Goal: Task Accomplishment & Management: Manage account settings

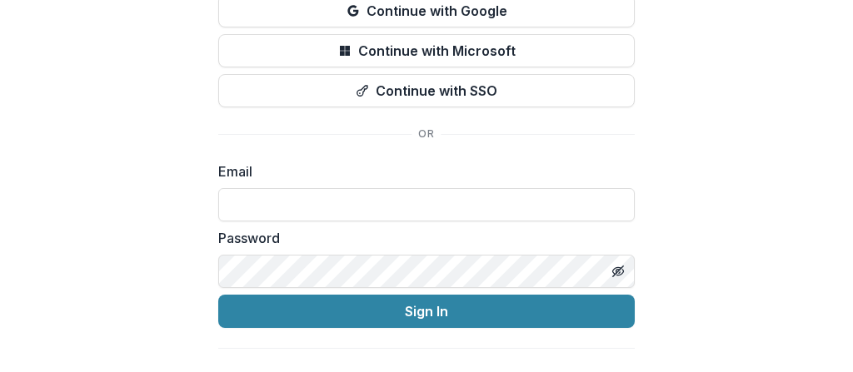
scroll to position [171, 0]
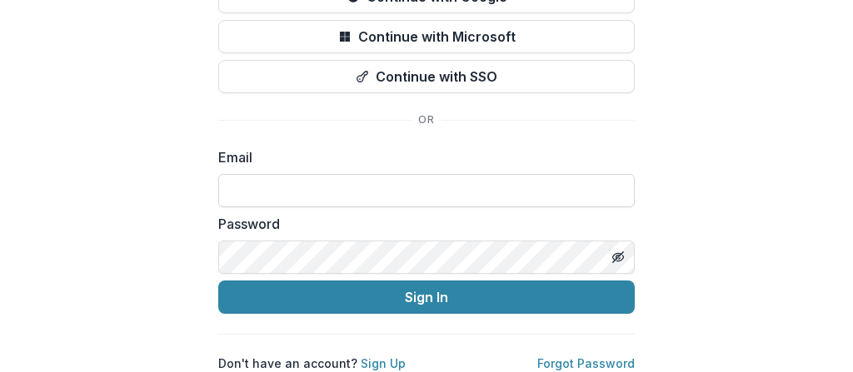
click at [363, 182] on input at bounding box center [426, 190] width 416 height 33
type input "**********"
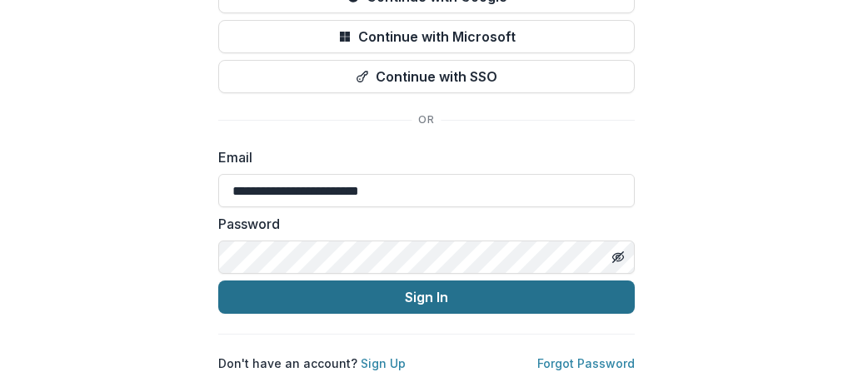
click at [340, 281] on button "Sign In" at bounding box center [426, 297] width 416 height 33
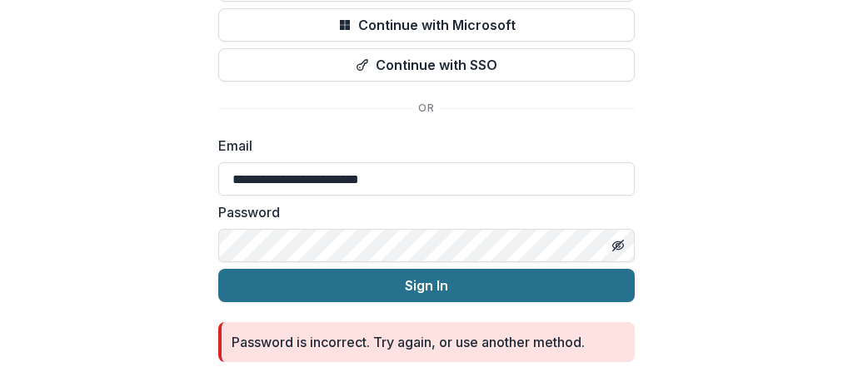
click at [340, 281] on button "Sign In" at bounding box center [426, 285] width 416 height 33
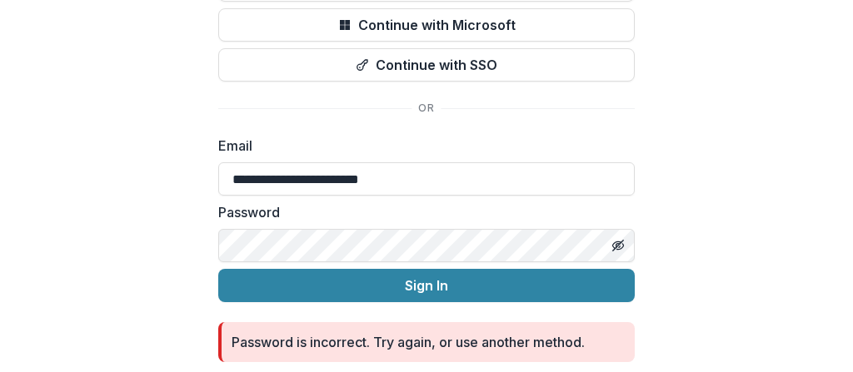
click at [182, 247] on div "**********" at bounding box center [426, 124] width 853 height 591
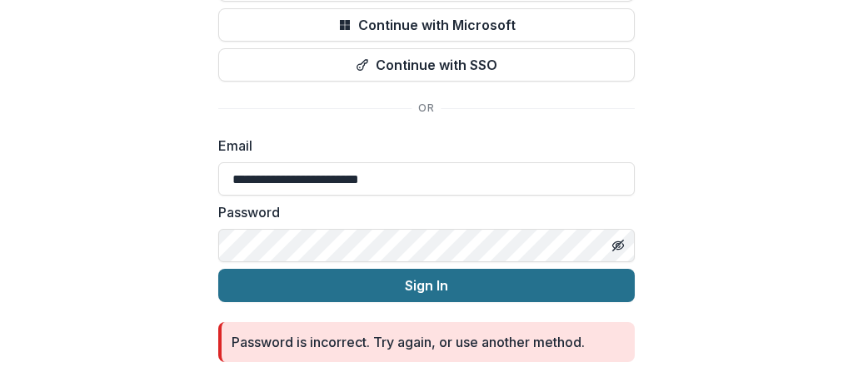
click at [375, 290] on button "Sign In" at bounding box center [426, 285] width 416 height 33
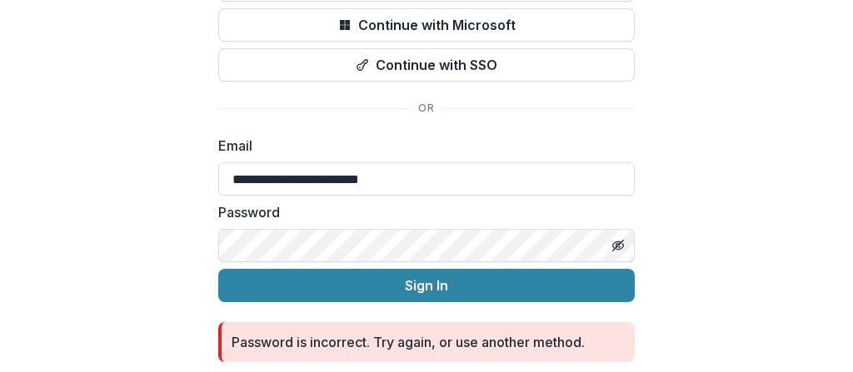
click at [197, 238] on div "**********" at bounding box center [426, 124] width 853 height 591
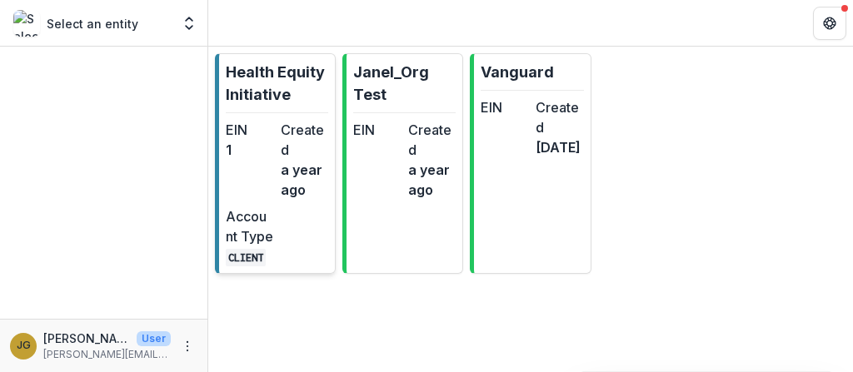
click at [276, 70] on p "Health Equity Initiative" at bounding box center [277, 83] width 102 height 45
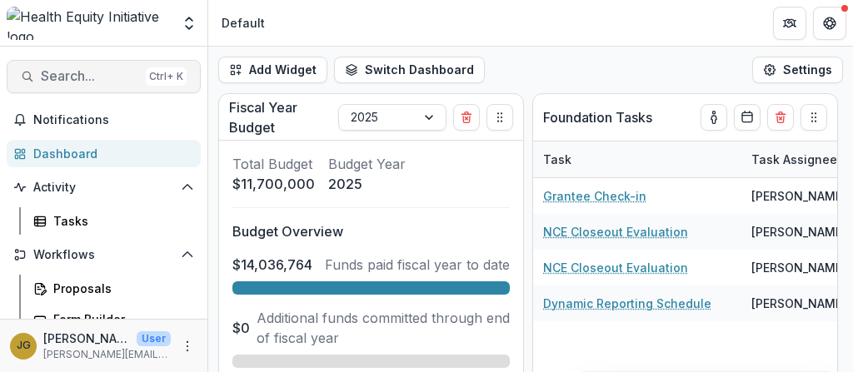
click at [67, 75] on span "Search..." at bounding box center [90, 76] width 98 height 16
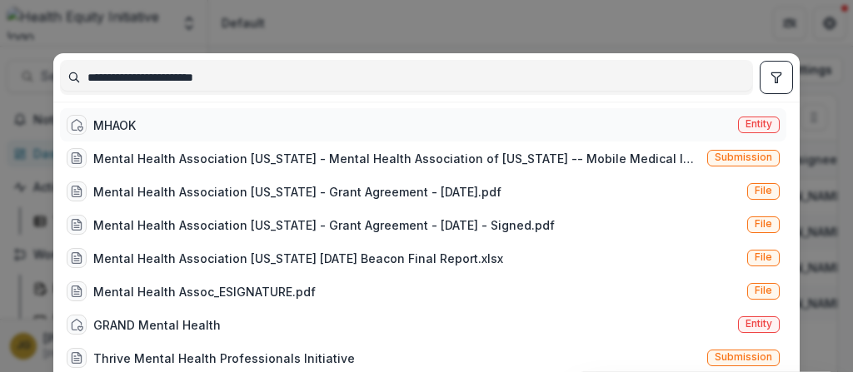
type input "**********"
click at [106, 123] on div "MHAOK" at bounding box center [114, 125] width 42 height 17
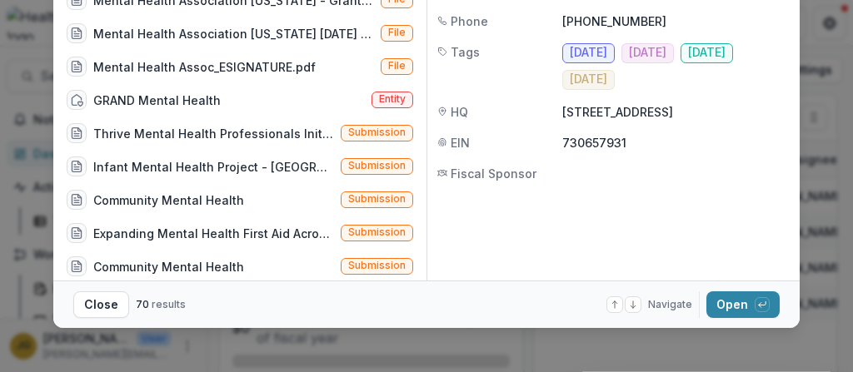
scroll to position [233, 0]
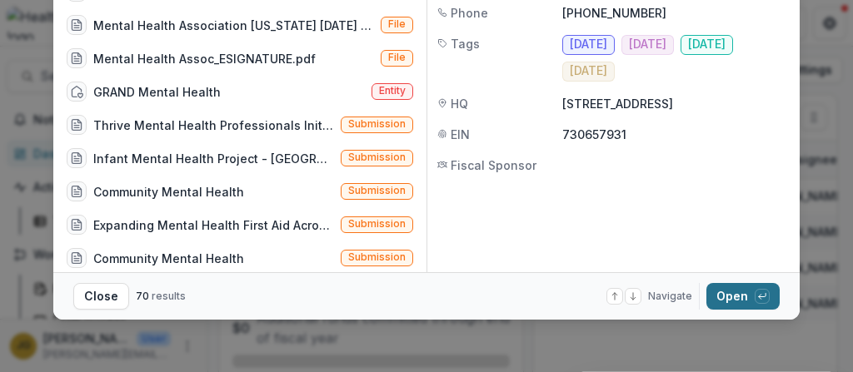
click at [740, 297] on button "Open with enter key" at bounding box center [742, 296] width 73 height 27
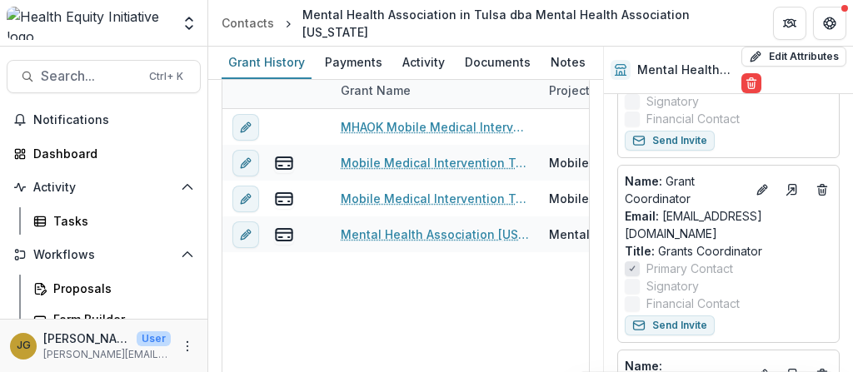
scroll to position [292, 0]
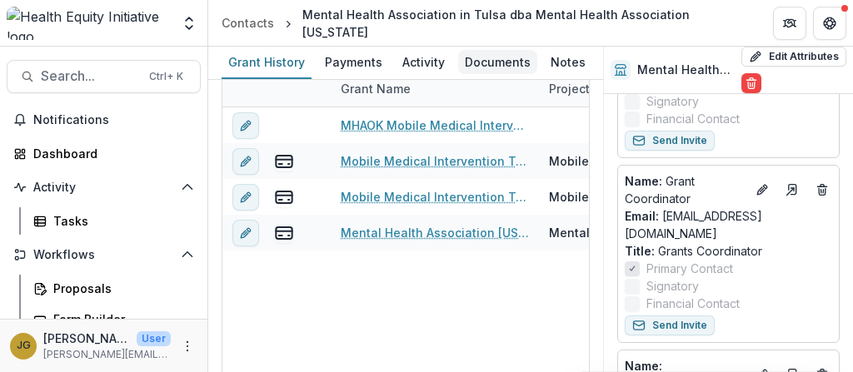
click at [496, 67] on div "Documents" at bounding box center [497, 62] width 79 height 24
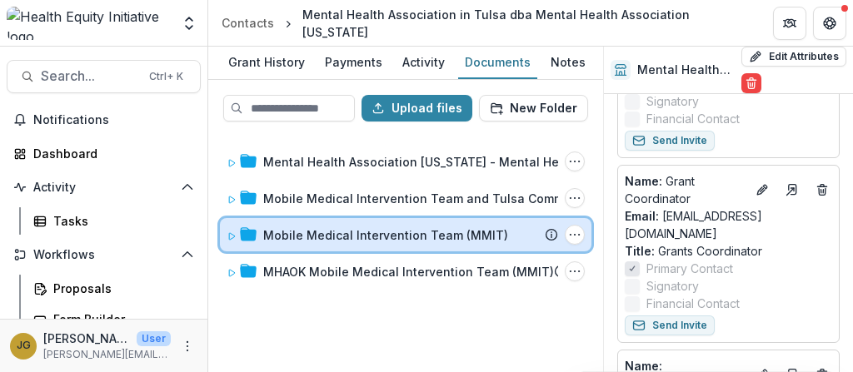
click at [320, 242] on div "Mobile Medical Intervention Team (MMIT) Submission Temelio Proposal Attached pr…" at bounding box center [405, 234] width 371 height 33
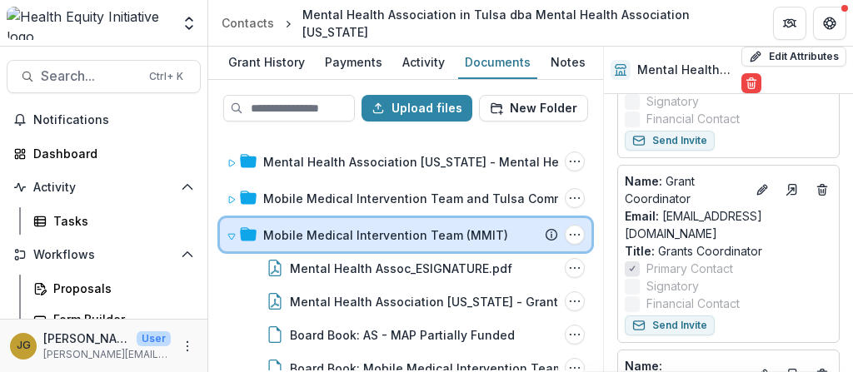
click at [227, 227] on span at bounding box center [232, 235] width 10 height 17
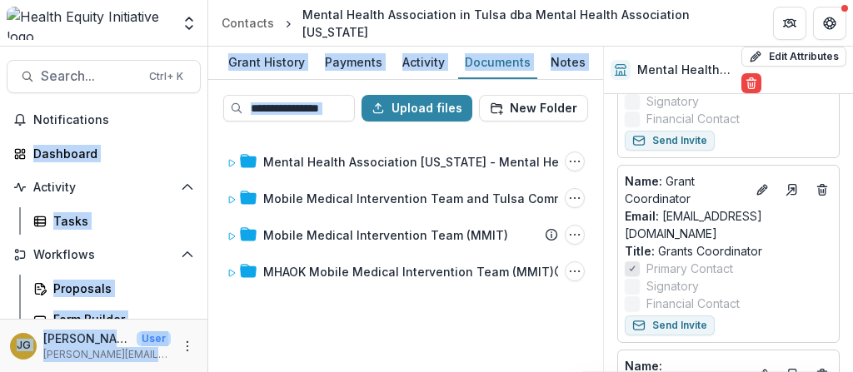
drag, startPoint x: 207, startPoint y: 143, endPoint x: 122, endPoint y: 133, distance: 85.5
click at [122, 133] on main "Search... Ctrl + K Notifications Dashboard Activity Tasks Workflows Proposals F…" at bounding box center [426, 210] width 853 height 326
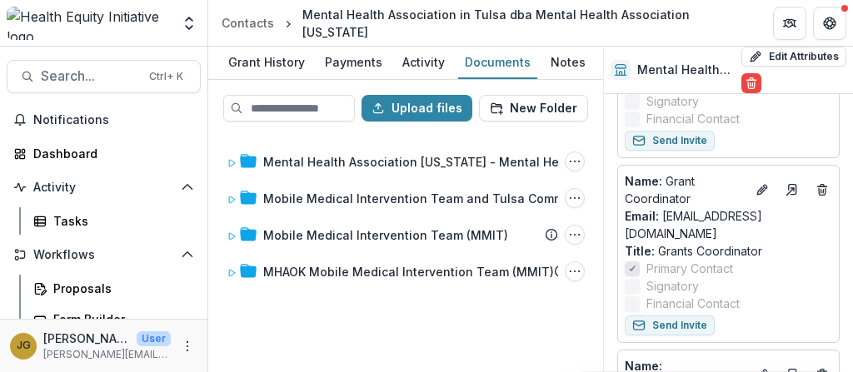
click at [267, 326] on div "Mental Health Association [US_STATE] - Mental Health Association of [US_STATE] …" at bounding box center [405, 253] width 391 height 236
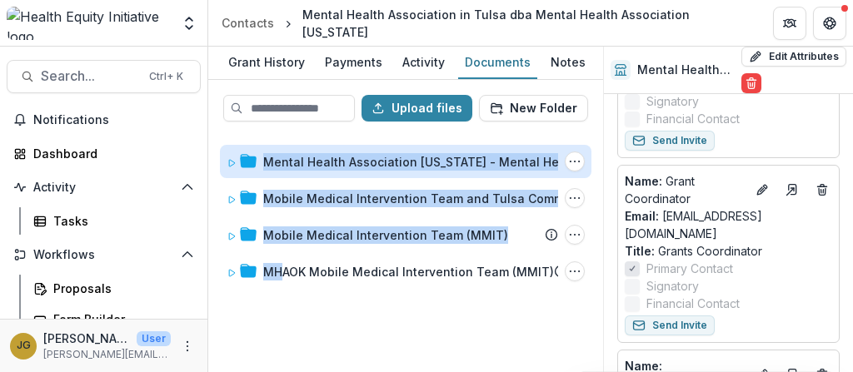
drag, startPoint x: 284, startPoint y: 292, endPoint x: 250, endPoint y: 172, distance: 125.5
click at [250, 172] on div "Mental Health Association [US_STATE] - Mental Health Association of [US_STATE] …" at bounding box center [405, 253] width 391 height 236
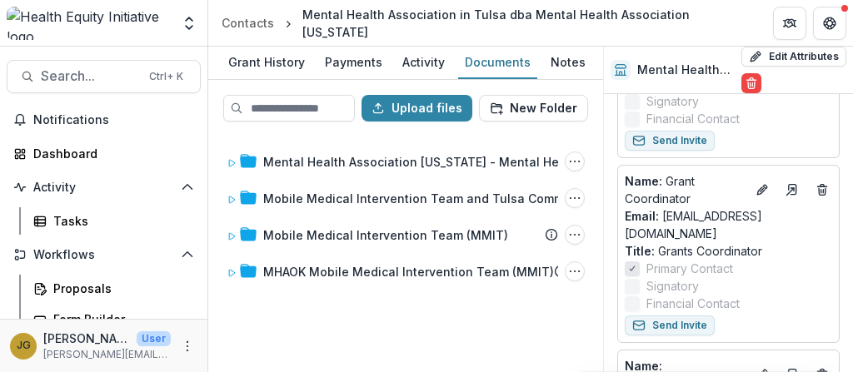
click at [442, 334] on div "Mental Health Association [US_STATE] - Mental Health Association of [US_STATE] …" at bounding box center [405, 253] width 391 height 236
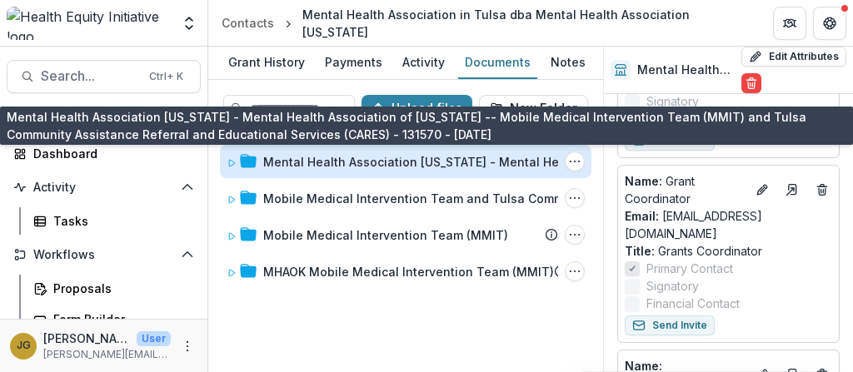
click at [426, 167] on div "Mental Health Association [US_STATE] - Mental Health Association of [US_STATE] …" at bounding box center [538, 161] width 550 height 17
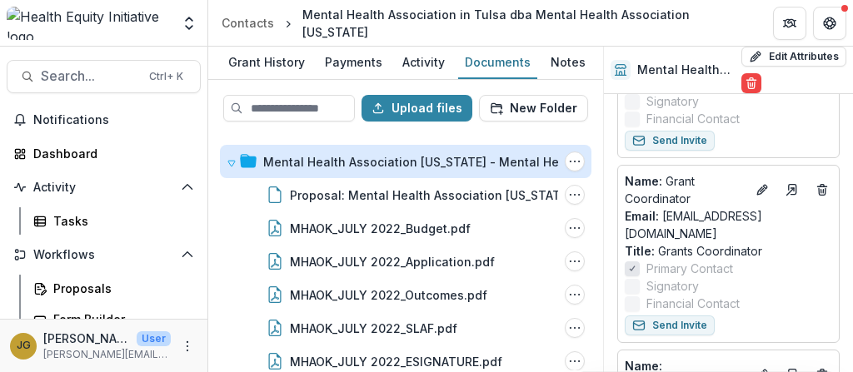
click at [426, 167] on div "Mental Health Association [US_STATE] - Mental Health Association of [US_STATE] …" at bounding box center [538, 161] width 550 height 17
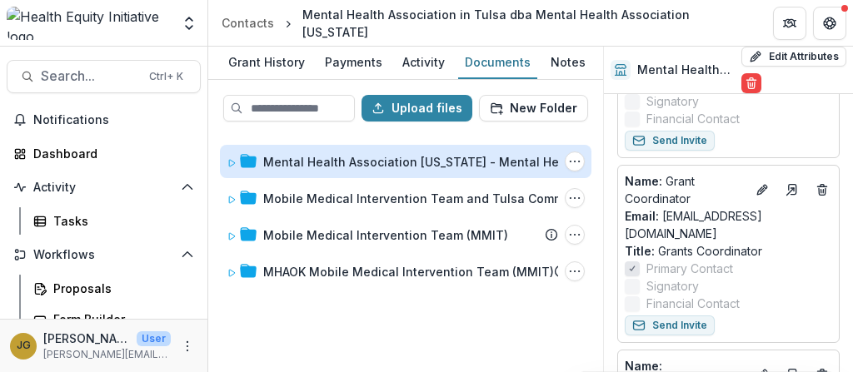
click at [426, 167] on div "Mental Health Association [US_STATE] - Mental Health Association of [US_STATE] …" at bounding box center [538, 161] width 550 height 17
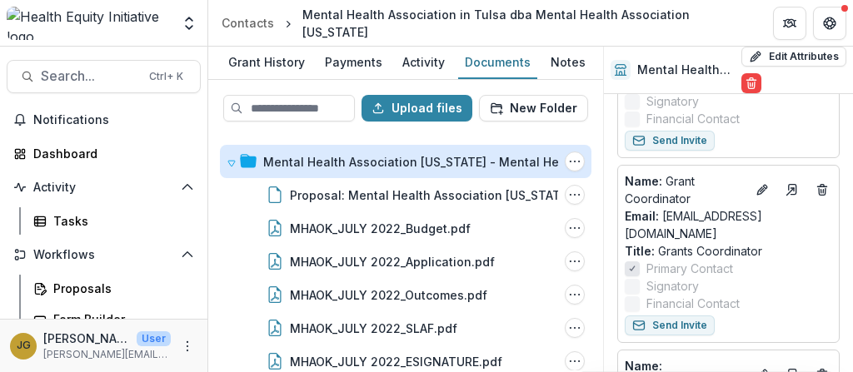
click at [426, 167] on div "Mental Health Association [US_STATE] - Mental Health Association of [US_STATE] …" at bounding box center [538, 161] width 550 height 17
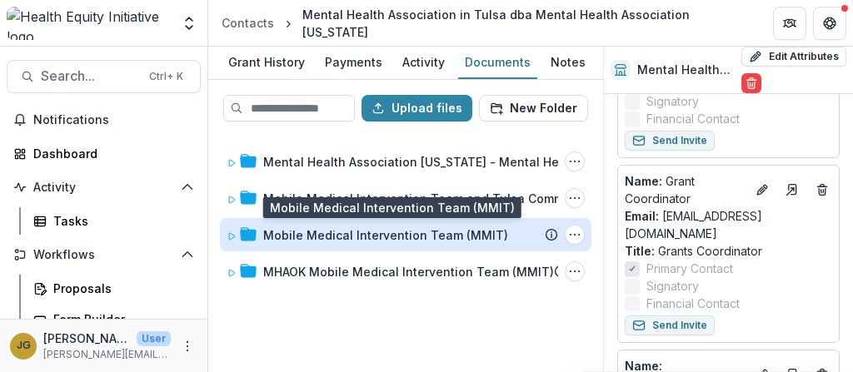
click at [396, 232] on div "Mobile Medical Intervention Team (MMIT)" at bounding box center [385, 235] width 245 height 17
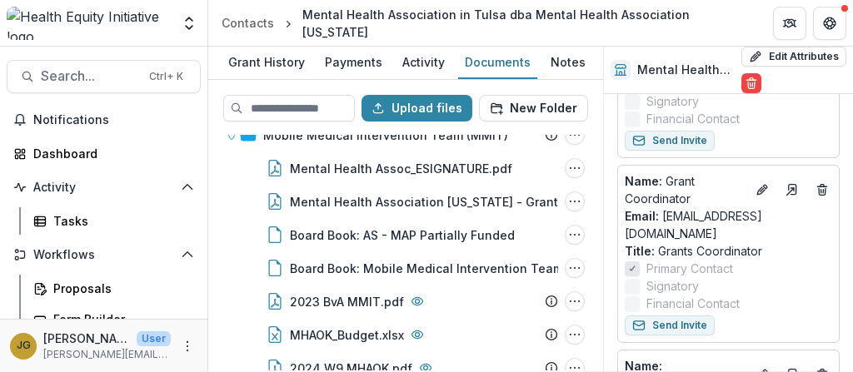
scroll to position [102, 0]
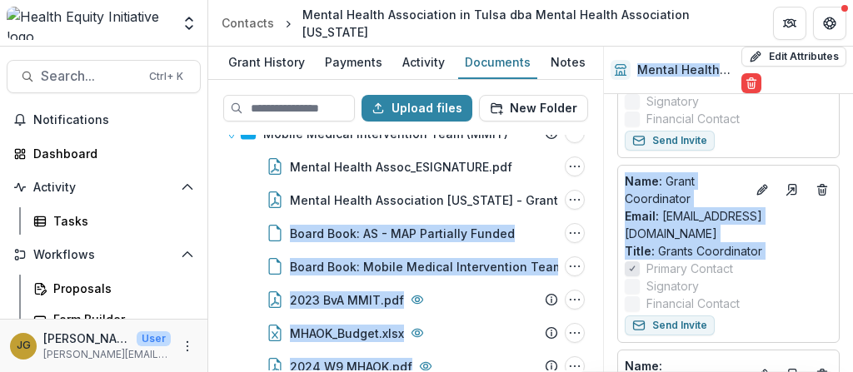
drag, startPoint x: 615, startPoint y: 252, endPoint x: 597, endPoint y: 181, distance: 73.9
click at [597, 181] on div "Grant History Payments Activity Documents Notes Upload files New Folder Mental …" at bounding box center [530, 210] width 645 height 326
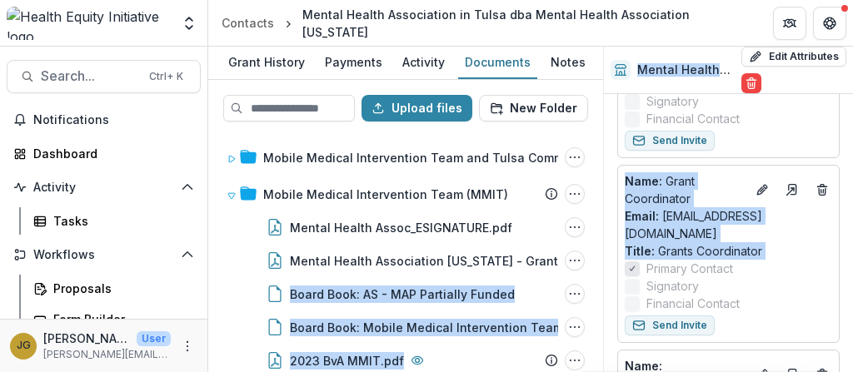
scroll to position [32, 0]
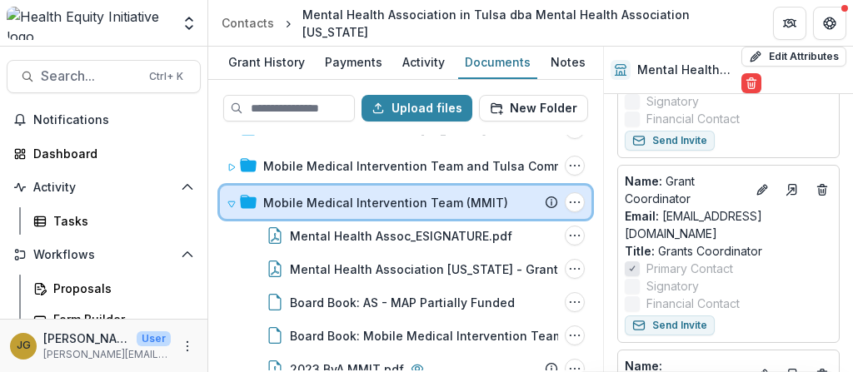
click at [224, 202] on div "Mobile Medical Intervention Team (MMIT) Submission Temelio Proposal Attached pr…" at bounding box center [405, 202] width 371 height 33
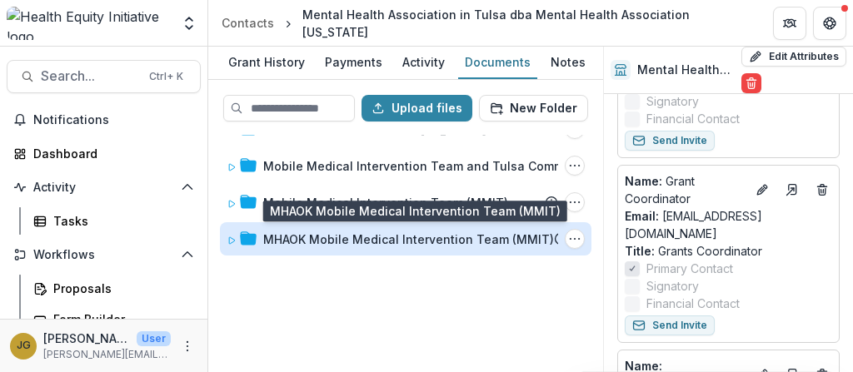
click at [288, 240] on div "MHAOK Mobile Medical Intervention Team (MMIT)" at bounding box center [408, 239] width 291 height 17
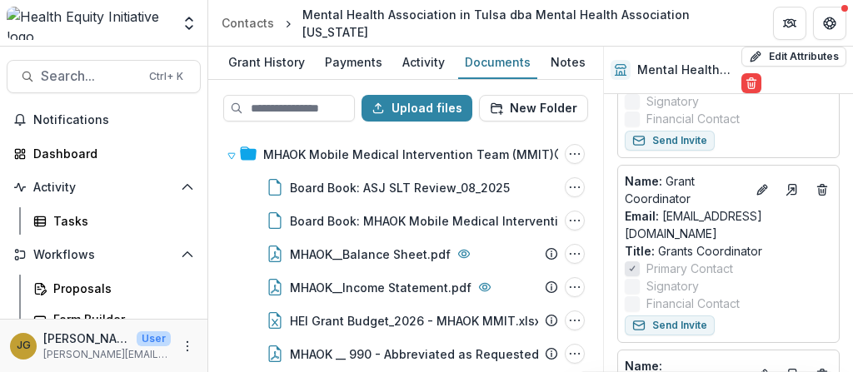
scroll to position [132, 0]
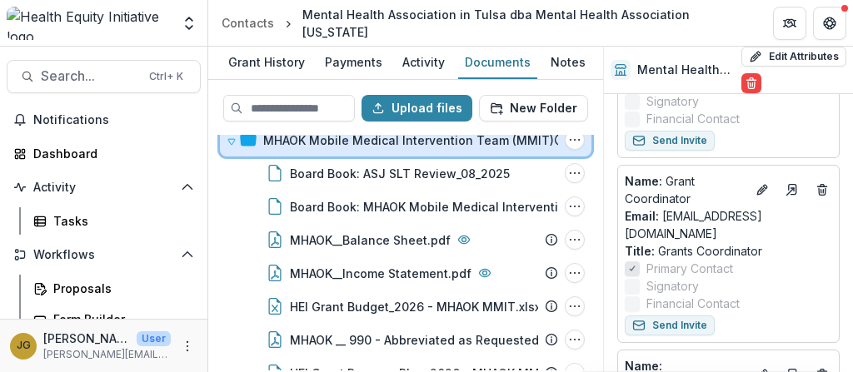
click at [227, 137] on icon at bounding box center [232, 142] width 10 height 10
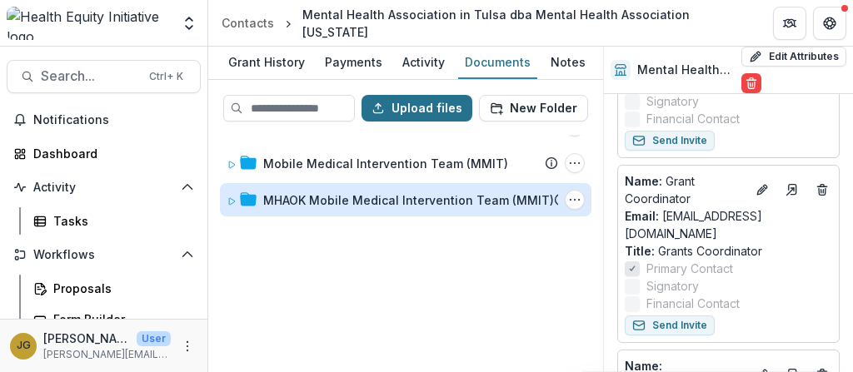
click at [436, 111] on button "Upload files" at bounding box center [416, 108] width 111 height 27
click at [370, 308] on div "Mental Health Association [US_STATE] - Mental Health Association of [US_STATE] …" at bounding box center [405, 253] width 391 height 236
click at [411, 105] on button "Upload files" at bounding box center [416, 108] width 111 height 27
click at [429, 103] on button "Upload files" at bounding box center [416, 108] width 111 height 27
type input "**********"
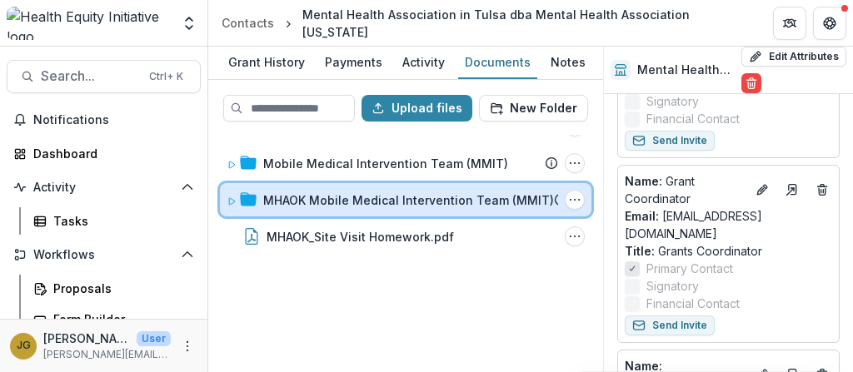
click at [232, 197] on icon at bounding box center [232, 202] width 10 height 10
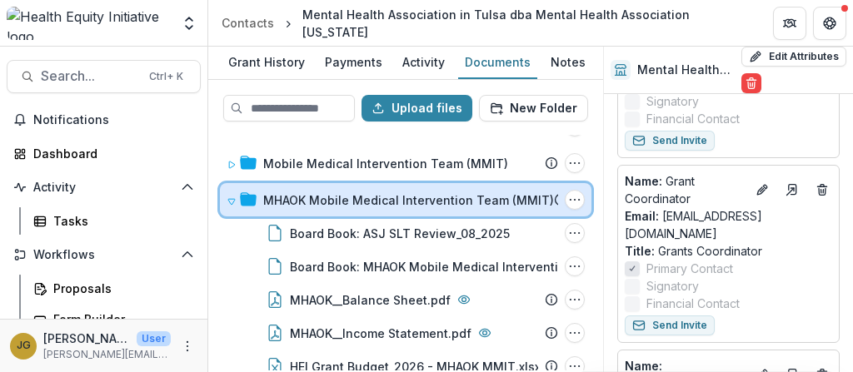
click at [232, 197] on icon at bounding box center [232, 202] width 10 height 10
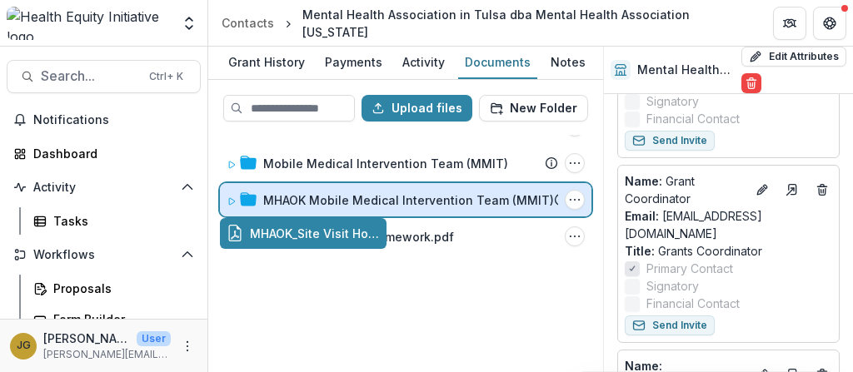
drag, startPoint x: 253, startPoint y: 234, endPoint x: 252, endPoint y: 203, distance: 30.8
click at [252, 203] on div "Upload files New Folder Mental Health Association [US_STATE] - Mental Health As…" at bounding box center [405, 226] width 395 height 292
